Goal: Ask a question

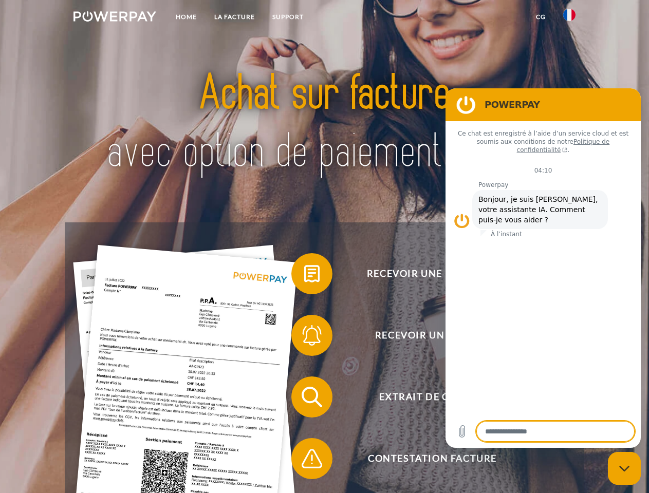
click at [115, 18] on img at bounding box center [114, 16] width 83 height 10
click at [569, 18] on img at bounding box center [569, 15] width 12 height 12
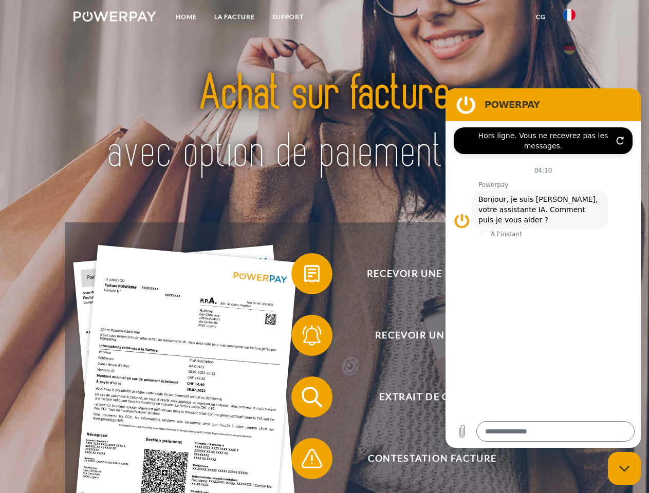
click at [541, 17] on link "CG" at bounding box center [540, 17] width 27 height 19
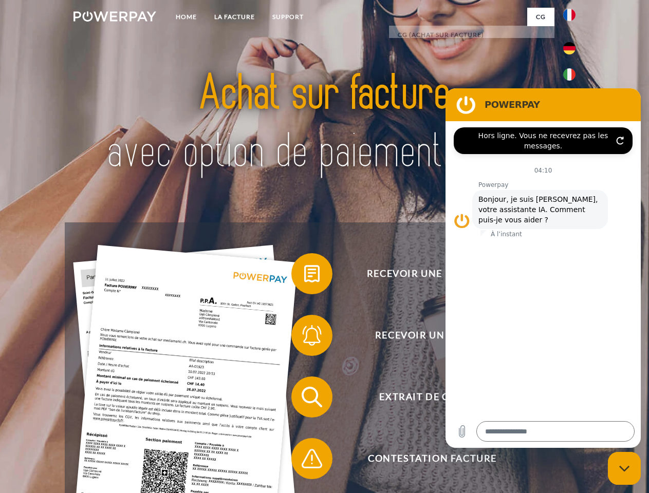
click at [304, 276] on span at bounding box center [296, 273] width 51 height 51
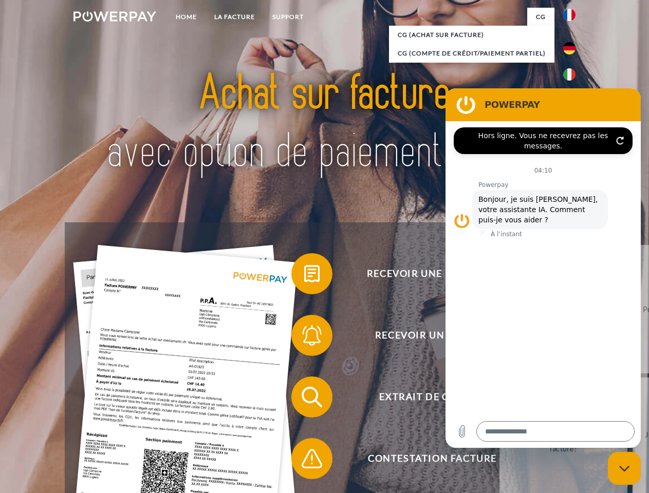
click at [304, 338] on span at bounding box center [296, 335] width 51 height 51
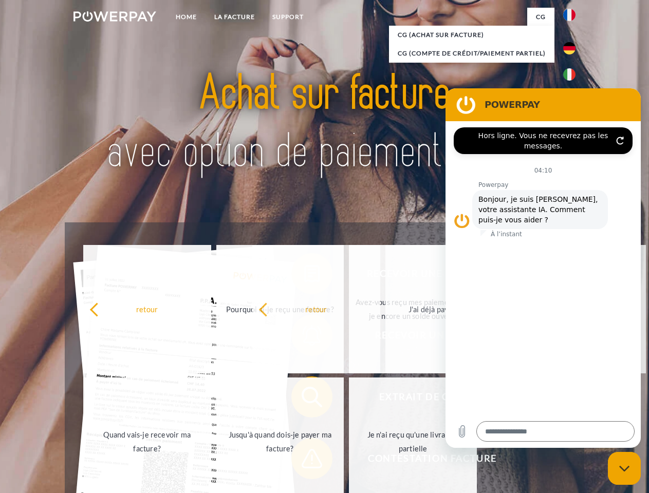
click at [304, 461] on span at bounding box center [296, 458] width 51 height 51
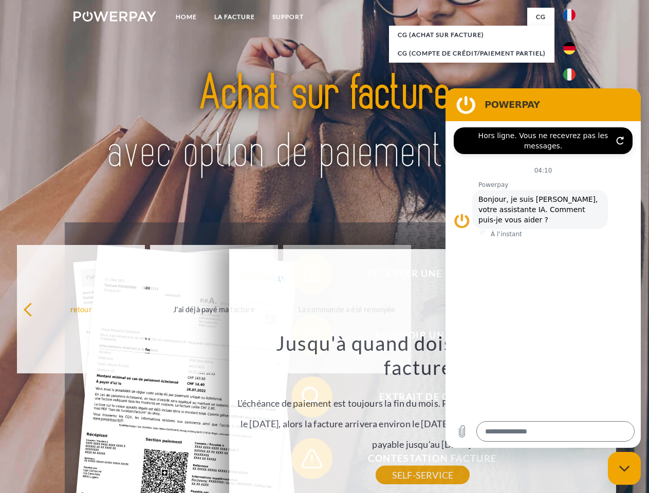
click at [624, 469] on icon "Fermer la fenêtre de messagerie" at bounding box center [624, 469] width 11 height 7
type textarea "*"
